Goal: Navigation & Orientation: Find specific page/section

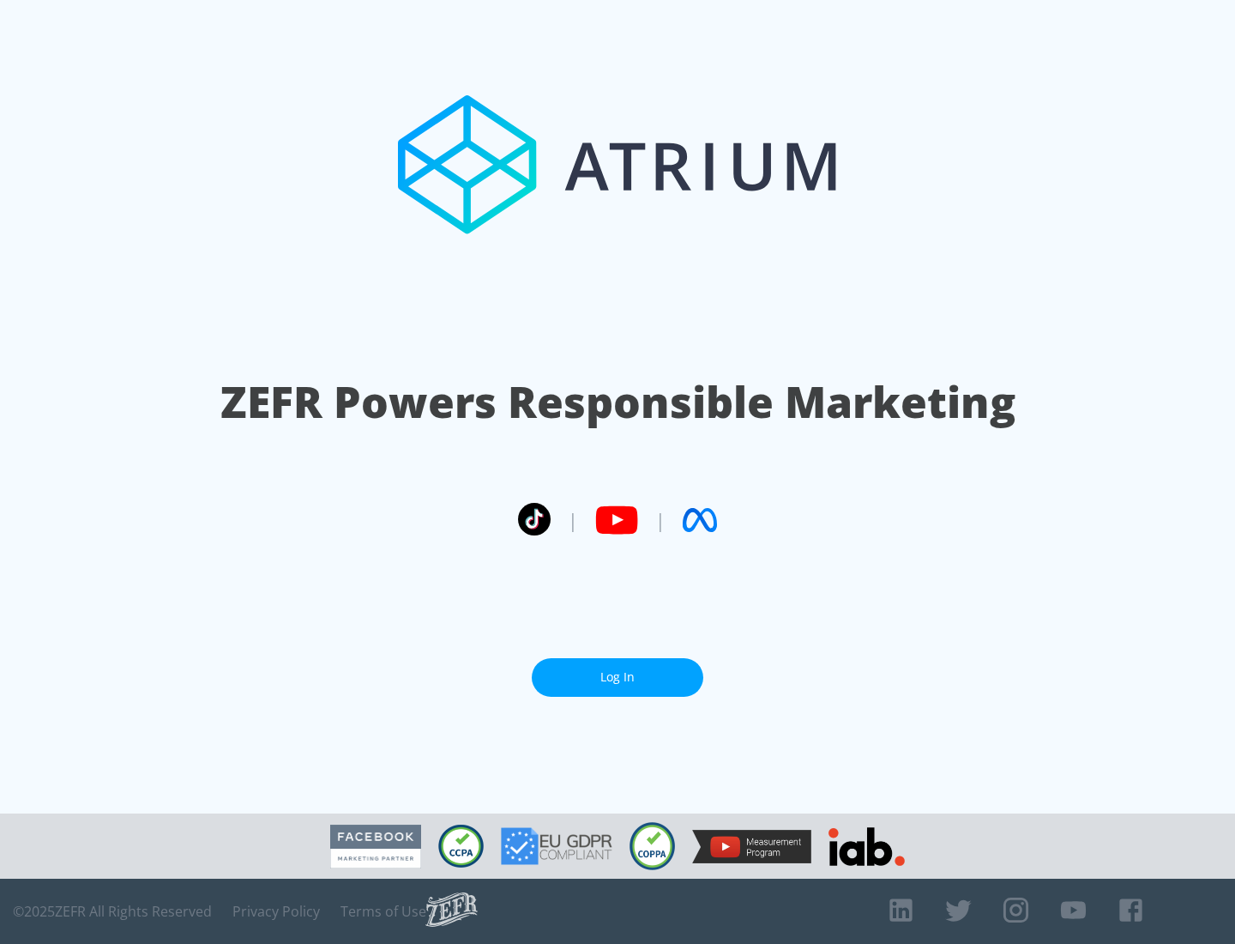
click at [618, 677] on link "Log In" at bounding box center [618, 677] width 172 height 39
